Goal: Information Seeking & Learning: Check status

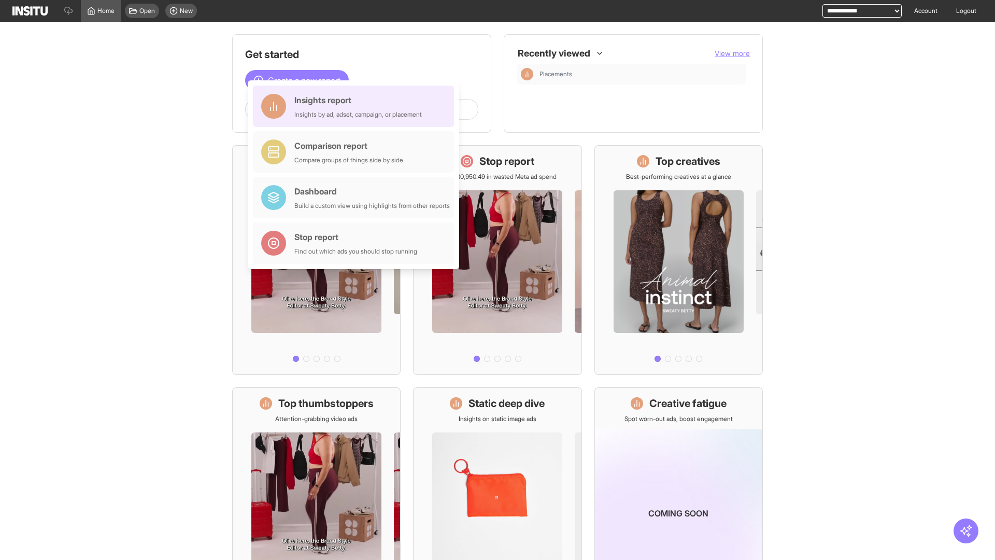
click at [356, 106] on div "Insights report Insights by ad, adset, campaign, or placement" at bounding box center [358, 106] width 128 height 25
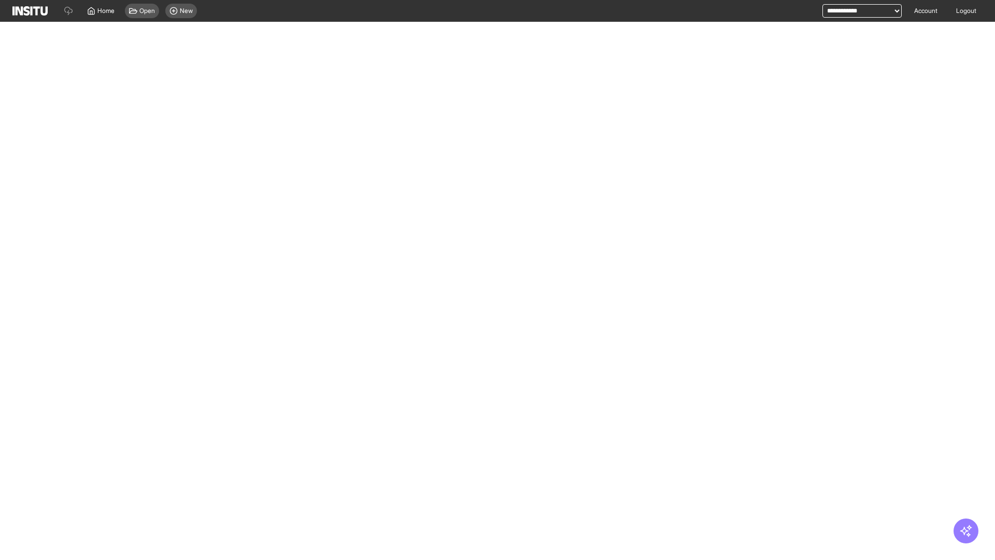
select select "**"
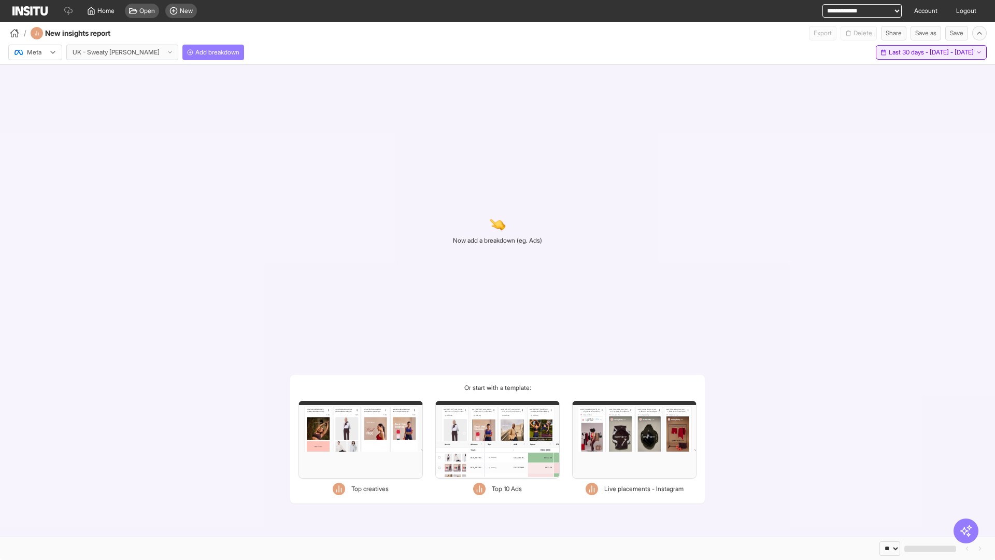
click at [910, 52] on span "Last 30 days - [DATE] - [DATE]" at bounding box center [931, 52] width 85 height 8
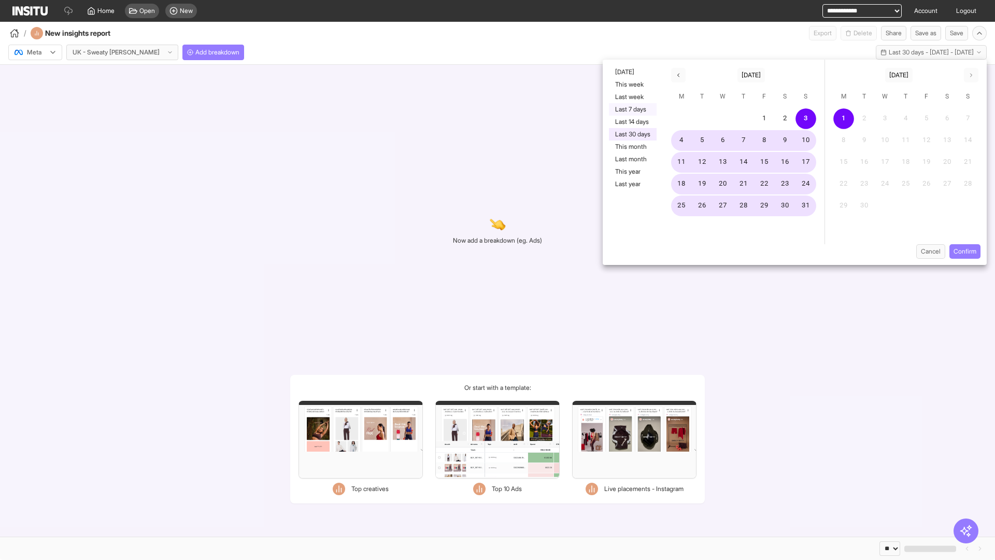
click at [632, 109] on button "Last 7 days" at bounding box center [633, 109] width 48 height 12
